Goal: Navigation & Orientation: Find specific page/section

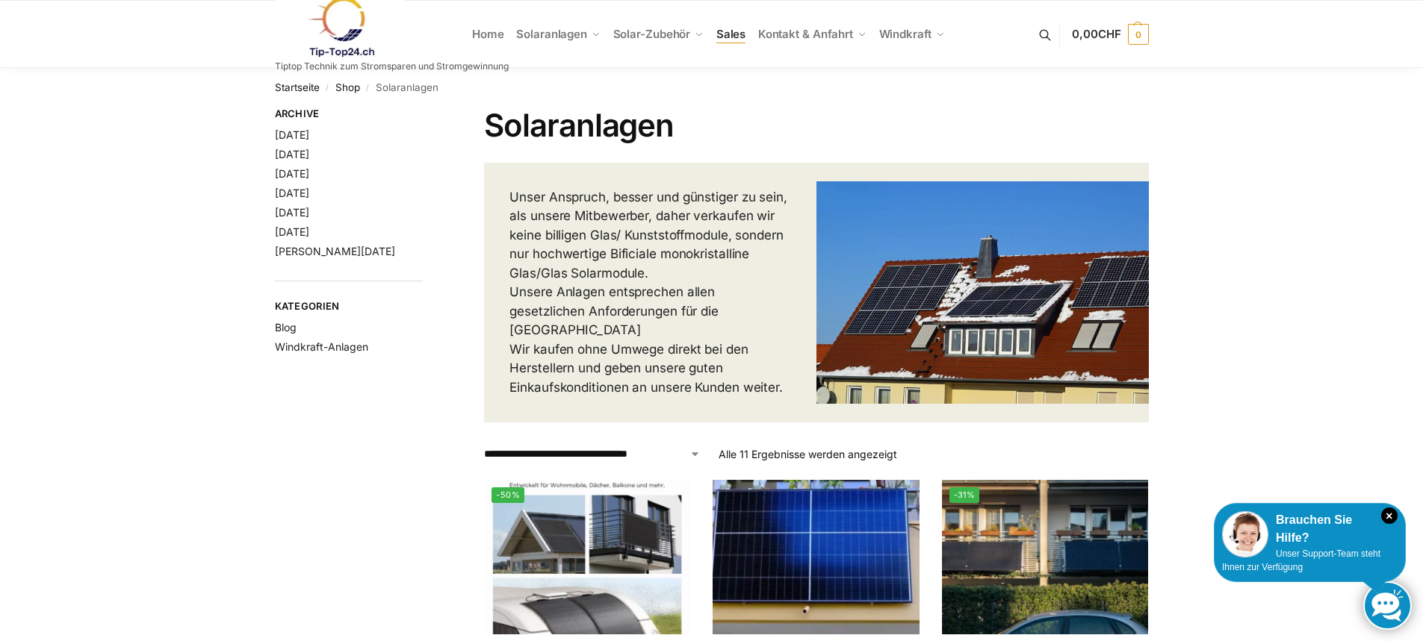
click at [727, 31] on span "Sales" at bounding box center [731, 34] width 30 height 14
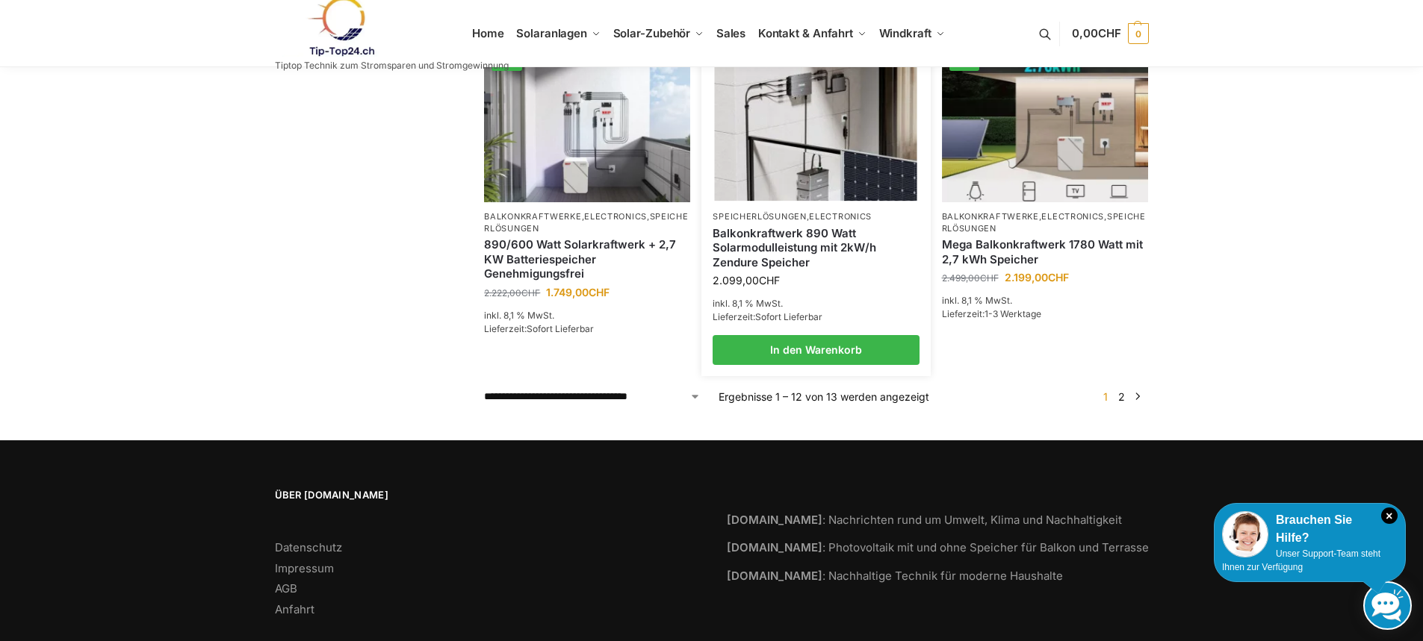
scroll to position [1252, 0]
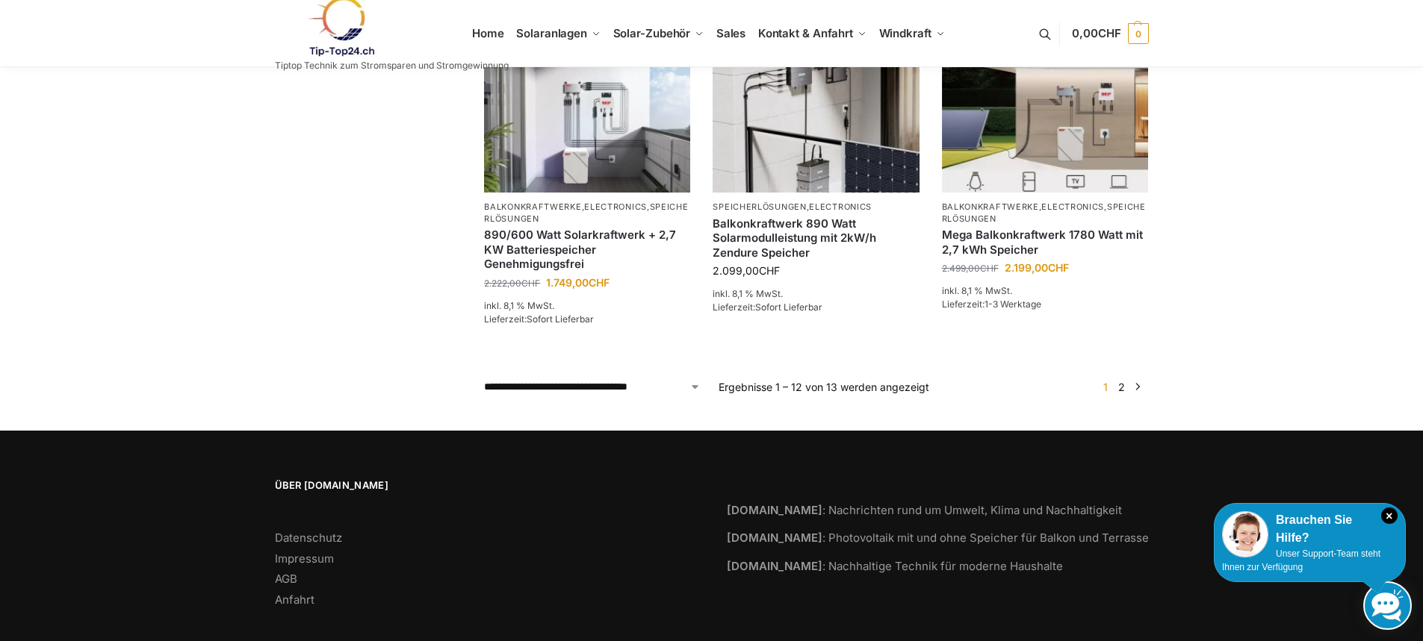
click at [1137, 379] on link "→" at bounding box center [1136, 387] width 11 height 16
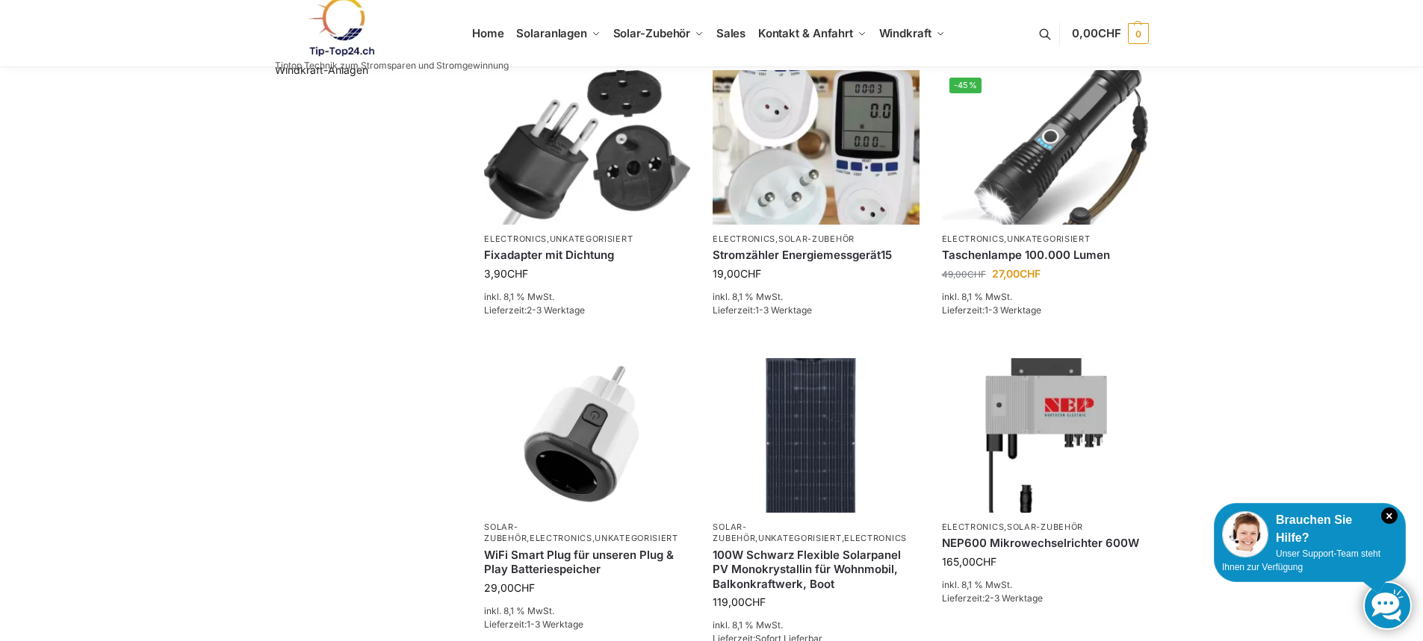
scroll to position [0, 0]
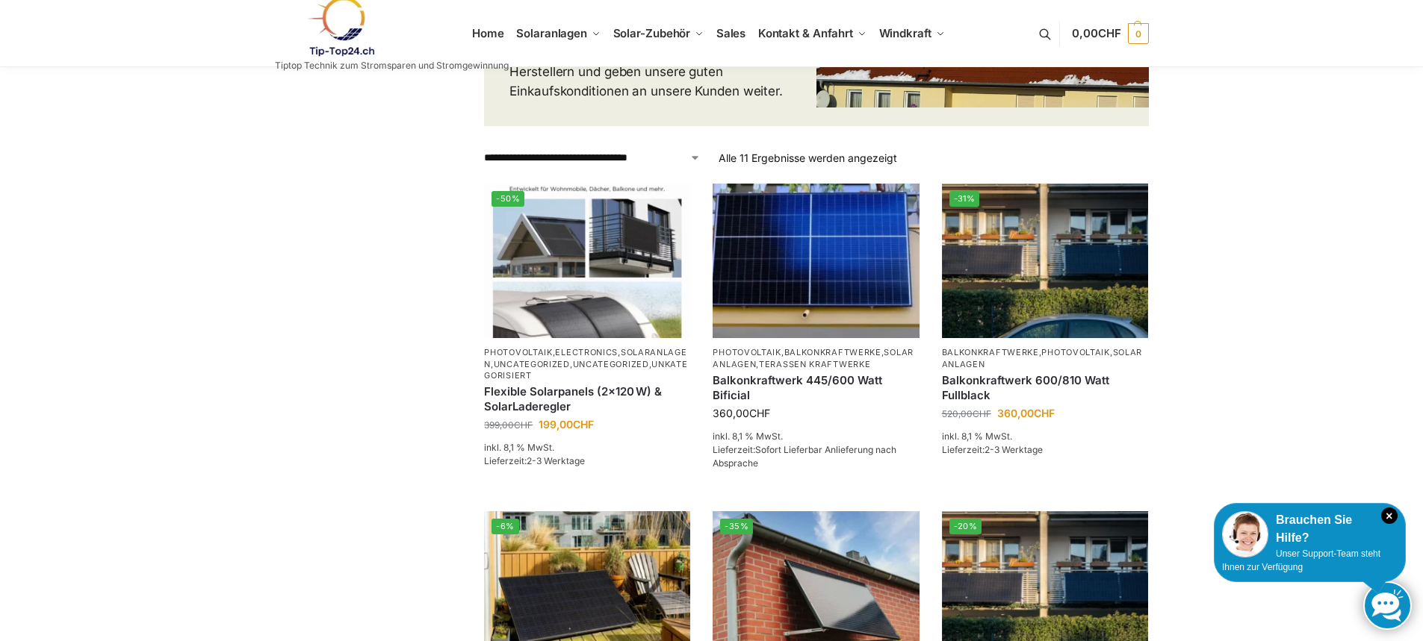
scroll to position [75, 0]
